Goal: Check status: Check status

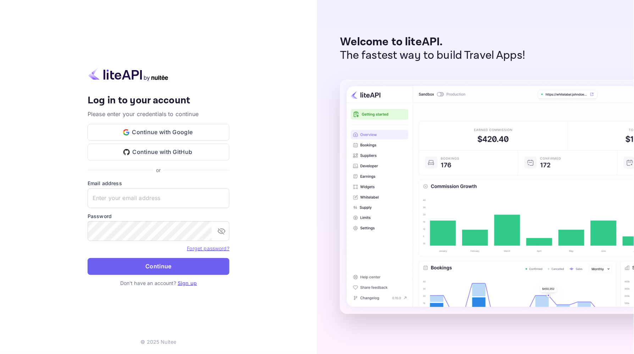
type input "[EMAIL_ADDRESS][DOMAIN_NAME]"
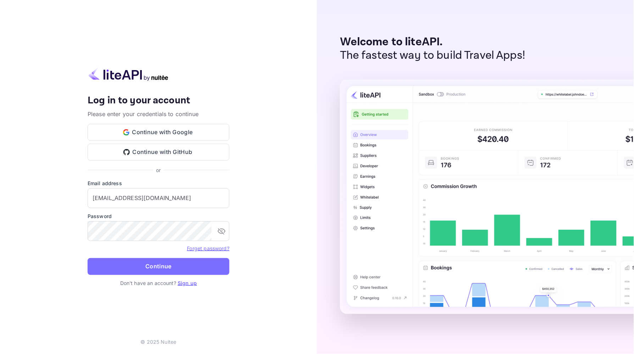
click at [124, 271] on button "Continue" at bounding box center [159, 266] width 142 height 17
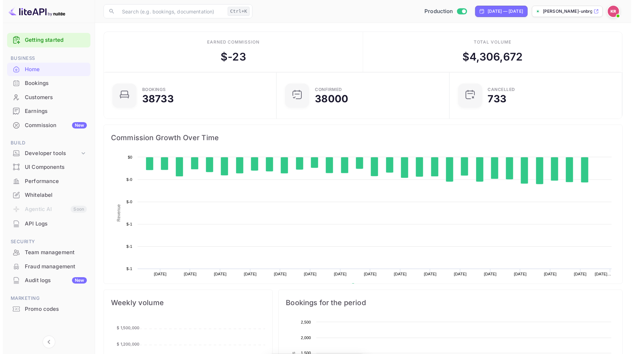
scroll to position [109, 162]
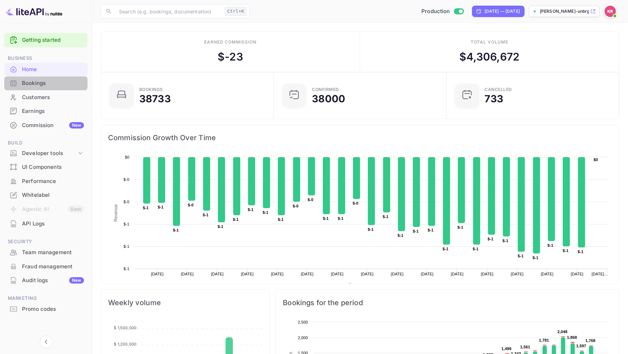
click at [34, 86] on div "Bookings" at bounding box center [53, 83] width 62 height 8
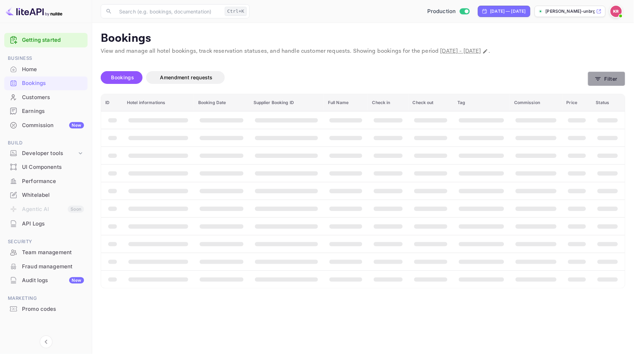
click at [607, 81] on button "Filter" at bounding box center [607, 79] width 38 height 15
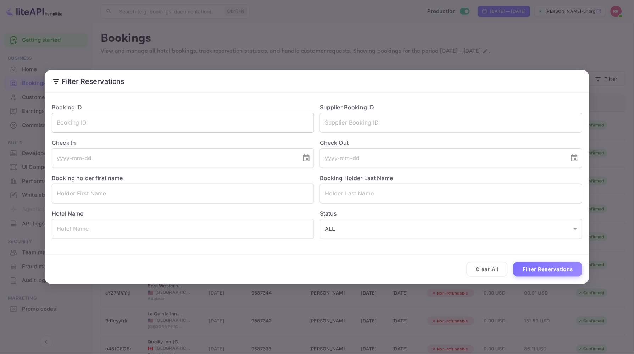
click at [63, 123] on input "text" at bounding box center [183, 123] width 262 height 20
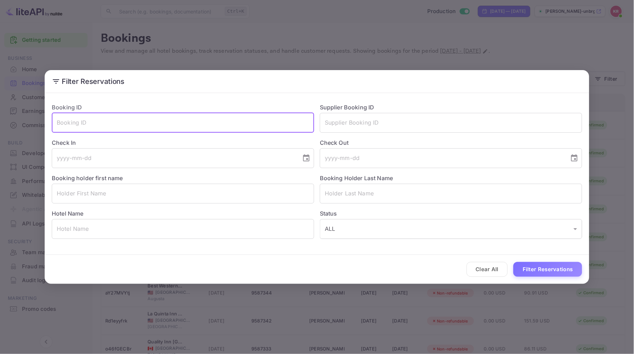
paste input "d9YtlvqqY"
type input "d9YtlvqqY"
click at [513, 262] on button "Filter Reservations" at bounding box center [547, 269] width 69 height 15
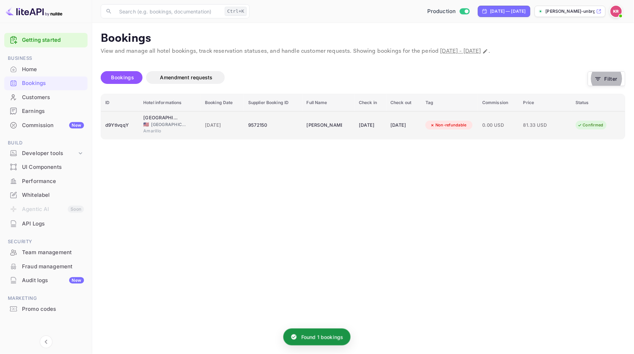
click at [116, 127] on div "d9YtlvqqY" at bounding box center [119, 125] width 29 height 11
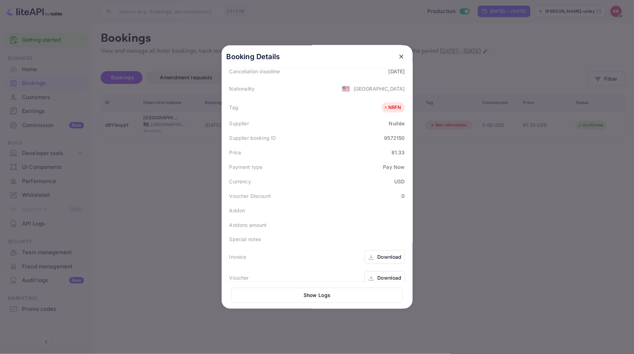
scroll to position [173, 0]
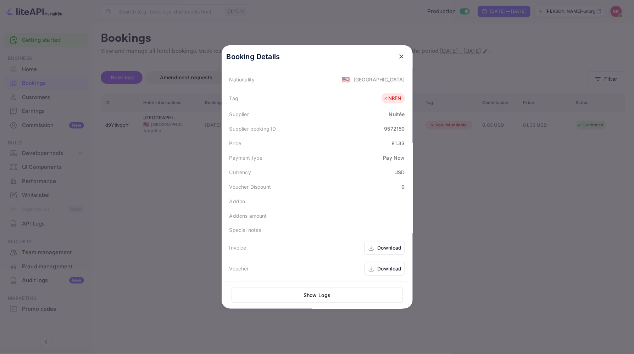
click at [388, 267] on div "Download" at bounding box center [389, 268] width 24 height 7
